Goal: Task Accomplishment & Management: Use online tool/utility

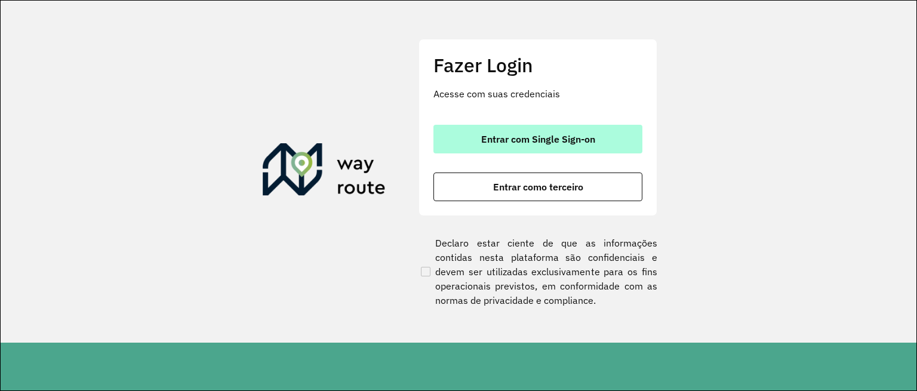
click at [546, 126] on button "Entrar com Single Sign-on" at bounding box center [537, 139] width 209 height 29
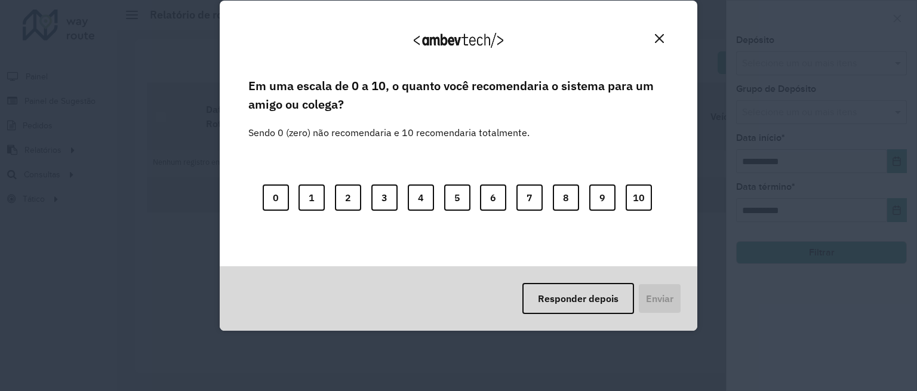
click at [657, 31] on button "Close" at bounding box center [659, 38] width 19 height 19
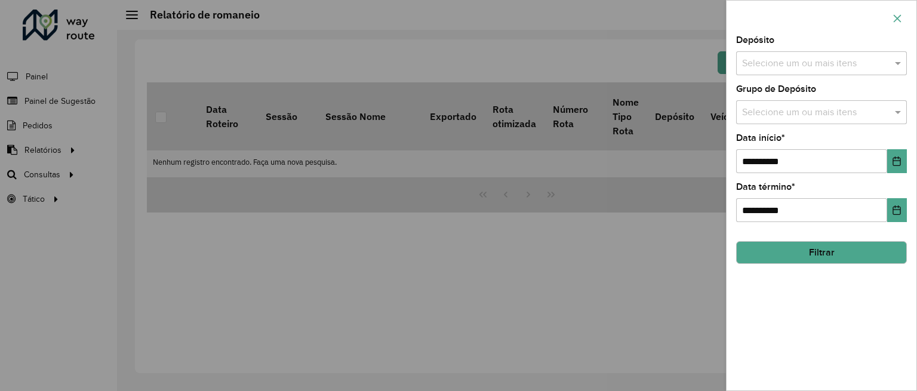
click at [898, 16] on icon "button" at bounding box center [898, 19] width 10 height 10
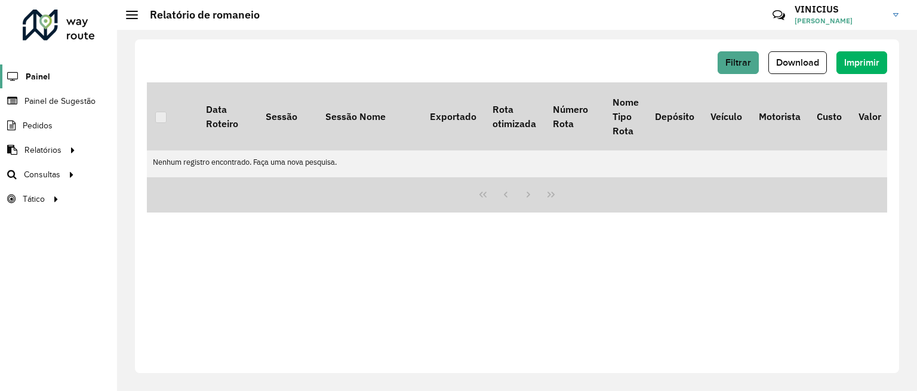
click at [31, 80] on span "Painel" at bounding box center [38, 76] width 24 height 13
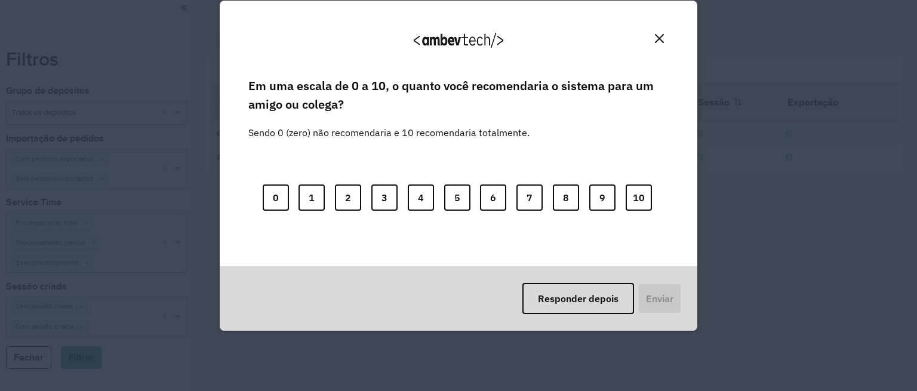
click at [654, 41] on button "Close" at bounding box center [659, 38] width 19 height 19
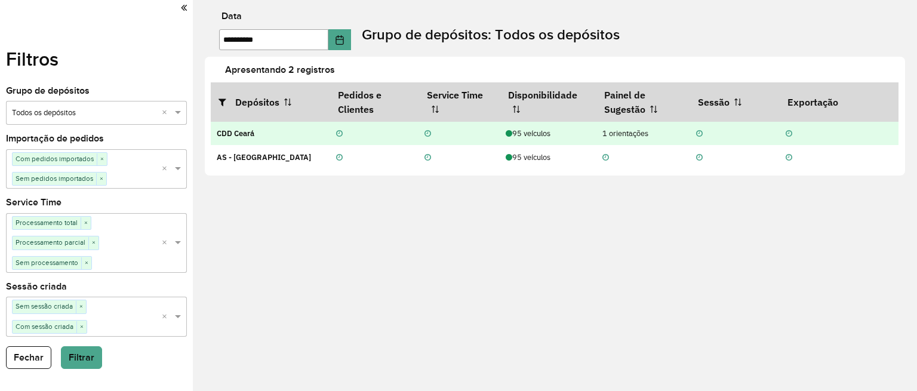
click at [261, 138] on td "CDD Ceará" at bounding box center [270, 134] width 119 height 24
click at [340, 133] on icon at bounding box center [339, 134] width 7 height 8
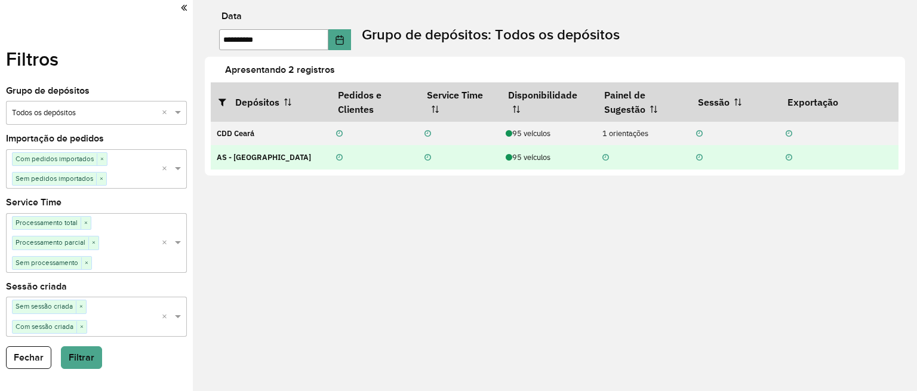
click at [295, 157] on td "AS - [GEOGRAPHIC_DATA]" at bounding box center [270, 157] width 119 height 24
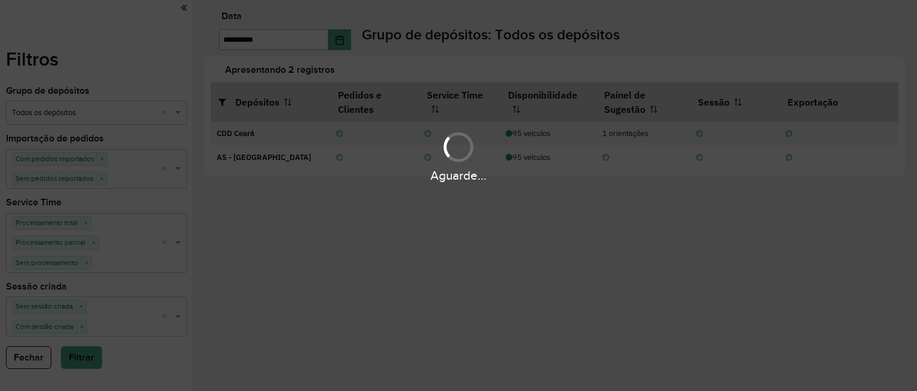
click at [304, 131] on div "Aguarde..." at bounding box center [458, 156] width 917 height 57
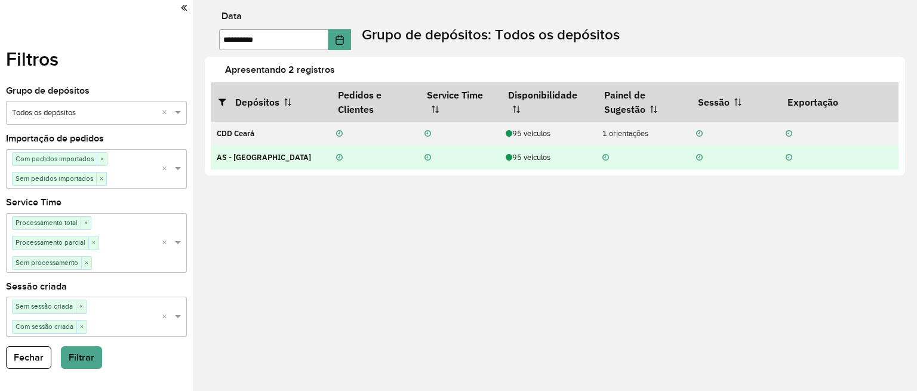
click at [288, 169] on td "AS - [GEOGRAPHIC_DATA]" at bounding box center [270, 157] width 119 height 24
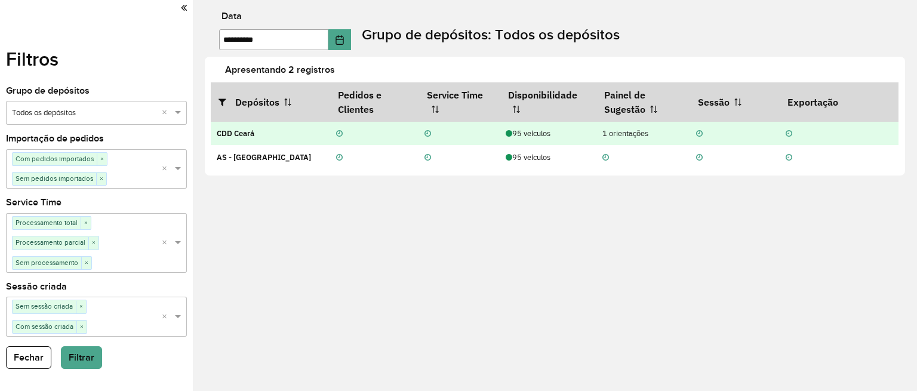
click at [549, 137] on div "95 veículos" at bounding box center [548, 133] width 84 height 11
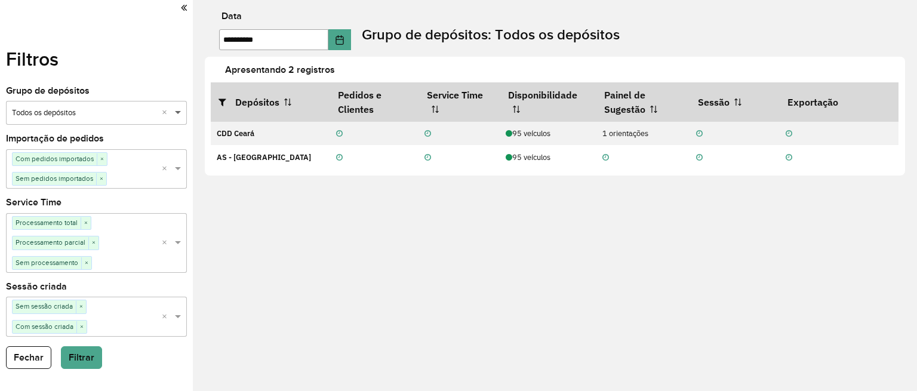
click at [174, 114] on span at bounding box center [179, 113] width 15 height 12
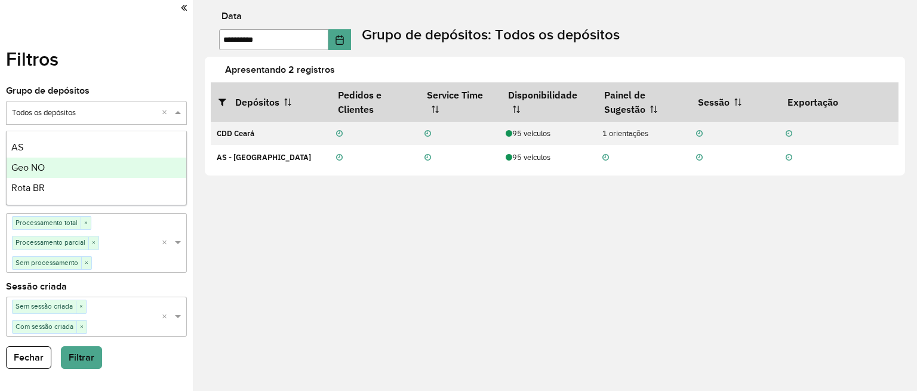
click at [134, 164] on div "Geo NO" at bounding box center [97, 168] width 180 height 20
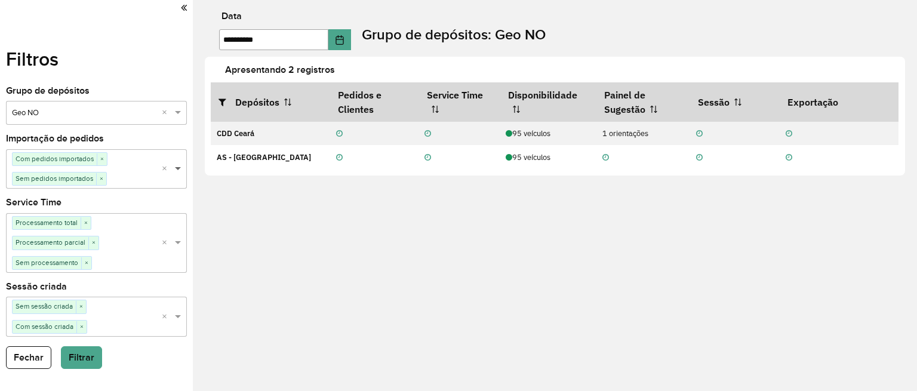
click at [175, 170] on span at bounding box center [179, 169] width 15 height 12
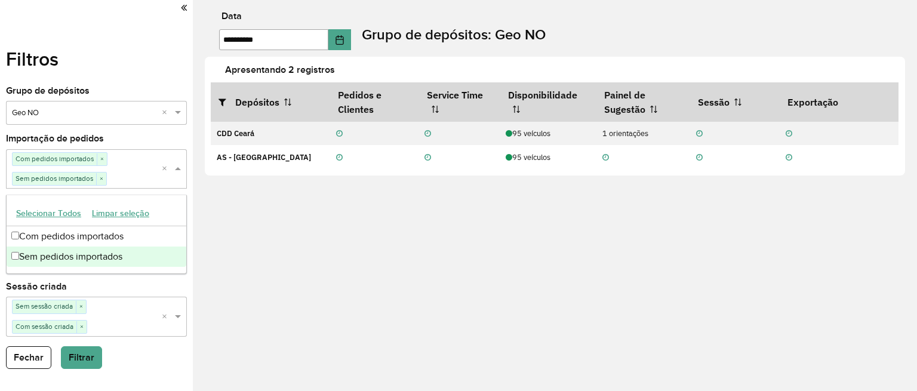
click at [175, 170] on span at bounding box center [179, 169] width 15 height 12
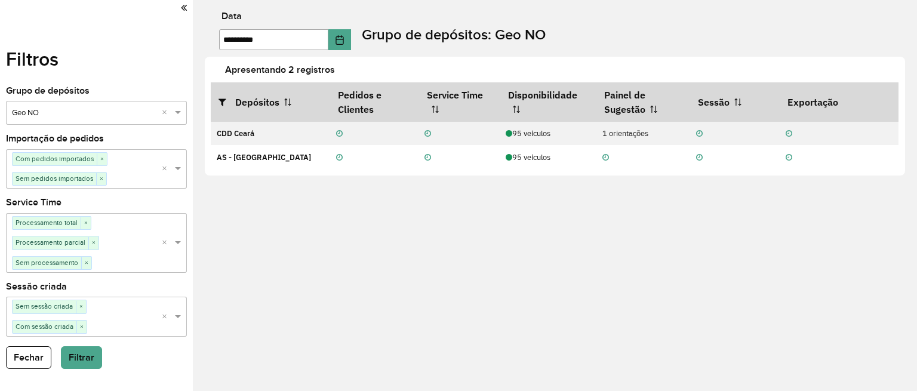
click at [304, 178] on div "**********" at bounding box center [555, 195] width 724 height 391
click at [38, 364] on button "Fechar" at bounding box center [28, 357] width 45 height 23
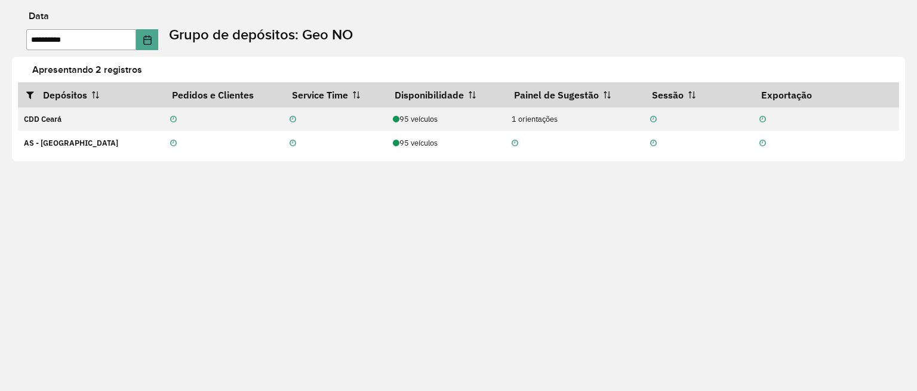
click at [69, 121] on td "CDD Ceará" at bounding box center [91, 119] width 146 height 24
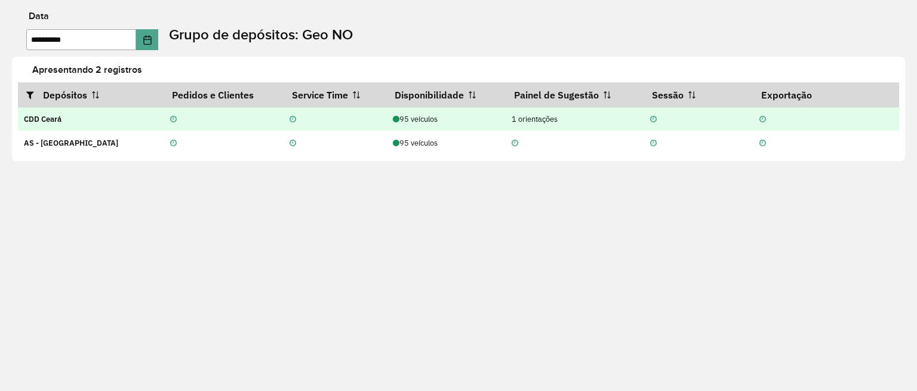
click at [422, 117] on div "95 veículos" at bounding box center [446, 118] width 106 height 11
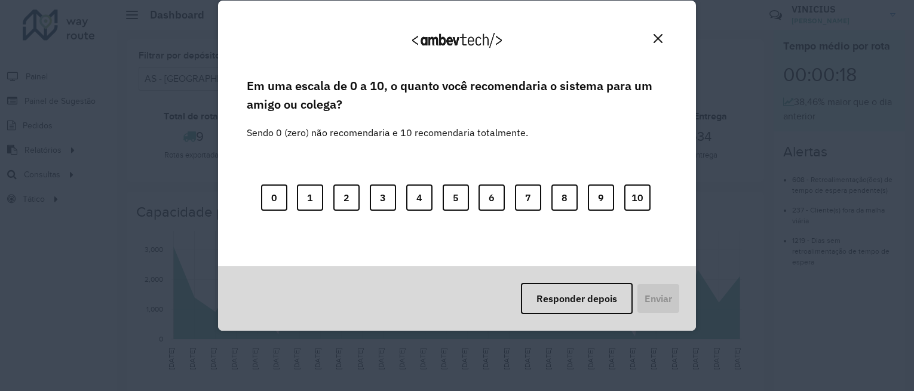
click at [659, 44] on button "Close" at bounding box center [657, 38] width 19 height 19
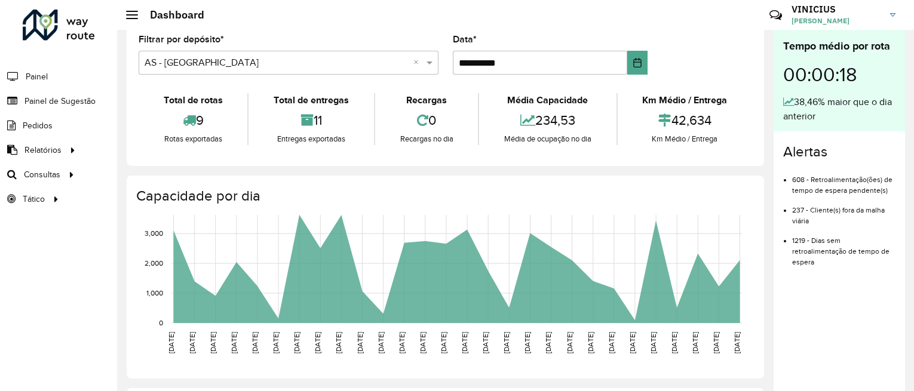
scroll to position [17, 0]
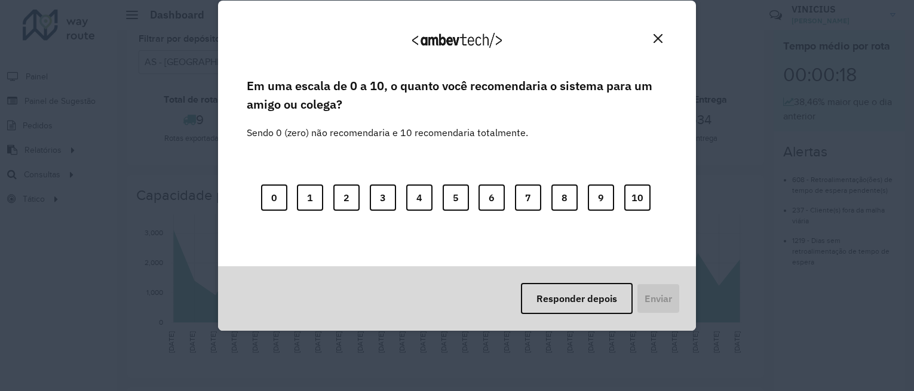
click at [658, 34] on img "Close" at bounding box center [657, 38] width 9 height 9
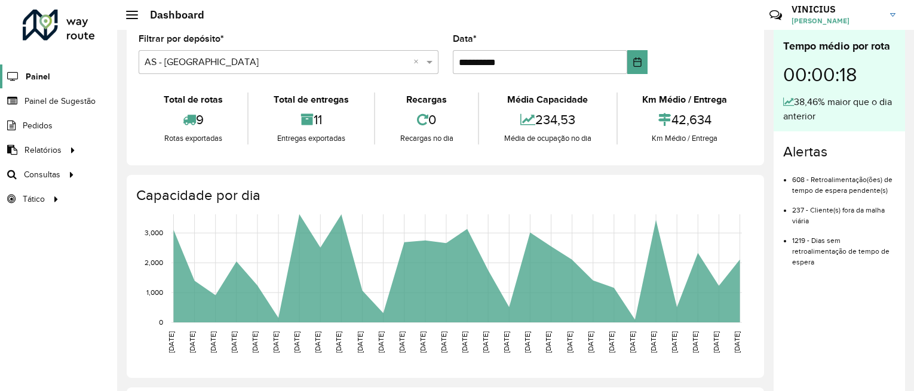
click at [27, 78] on span "Painel" at bounding box center [38, 76] width 24 height 13
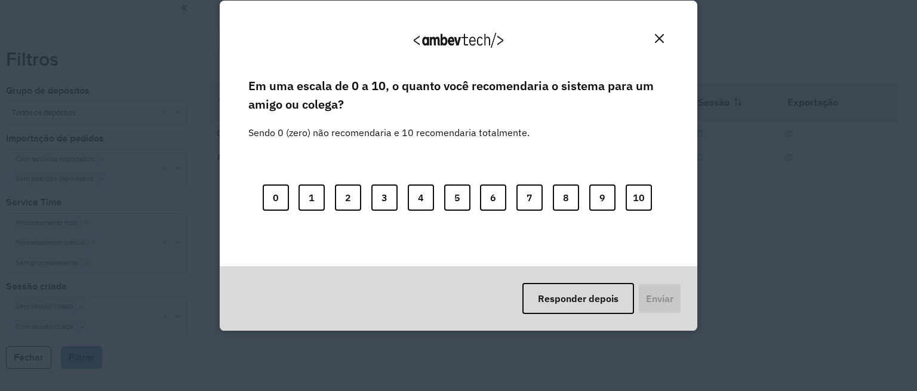
click at [659, 35] on img "Close" at bounding box center [659, 38] width 9 height 9
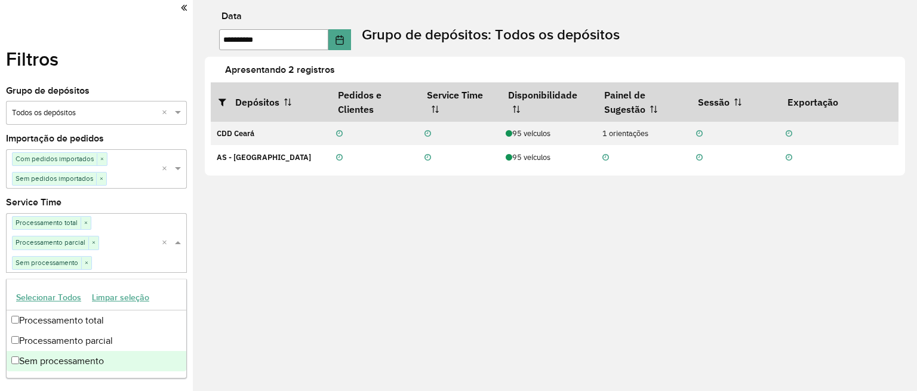
click at [58, 261] on span "Sem processamento" at bounding box center [47, 263] width 69 height 12
